Goal: Navigation & Orientation: Understand site structure

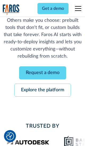
click at [43, 73] on link "Request a demo" at bounding box center [42, 73] width 47 height 13
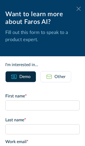
click at [79, 9] on icon at bounding box center [79, 9] width 4 height 4
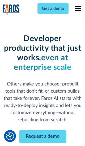
scroll to position [81, 0]
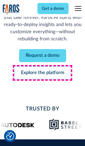
click at [43, 73] on link "Explore the platform" at bounding box center [42, 73] width 57 height 13
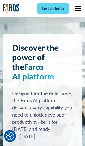
scroll to position [3996, 0]
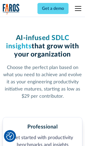
scroll to position [824, 0]
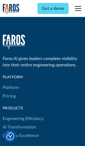
click at [10, 84] on link "Platform" at bounding box center [11, 88] width 16 height 9
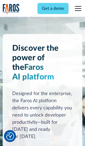
scroll to position [4167, 0]
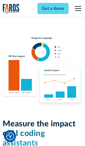
scroll to position [3289, 0]
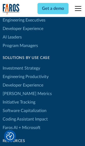
click at [16, 90] on link "[PERSON_NAME] Metrics" at bounding box center [27, 94] width 49 height 9
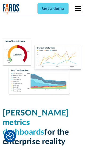
scroll to position [2329, 0]
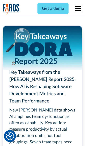
scroll to position [2398, 0]
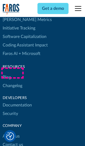
click at [12, 82] on link "Changelog" at bounding box center [13, 86] width 20 height 9
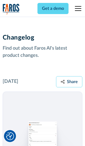
scroll to position [6426, 0]
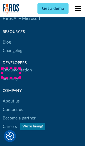
click at [11, 97] on link "About us" at bounding box center [11, 101] width 17 height 9
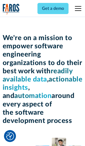
scroll to position [1835, 0]
